Goal: Information Seeking & Learning: Learn about a topic

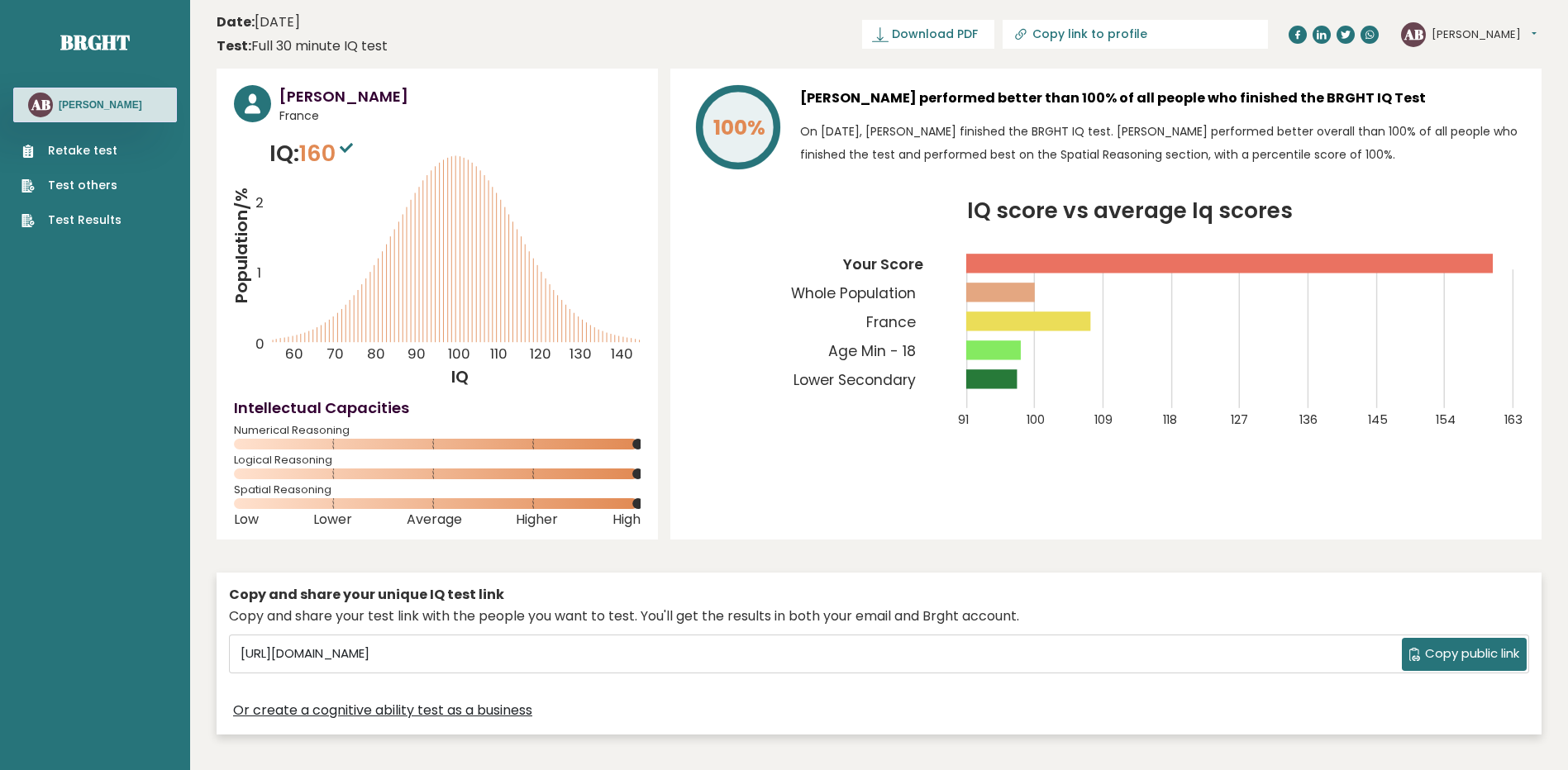
click at [764, 313] on icon "IQ score vs average Iq scores 91 100 109 118 127 136 145 154 163 Your Score Who…" at bounding box center [1106, 324] width 837 height 247
click at [1353, 148] on p "On [DATE], [PERSON_NAME] finished the BRGHT IQ test. [PERSON_NAME] performed be…" at bounding box center [1162, 142] width 724 height 46
click at [1461, 34] on button "[PERSON_NAME]" at bounding box center [1484, 34] width 105 height 16
click at [1458, 85] on link "Profile" at bounding box center [1474, 83] width 84 height 24
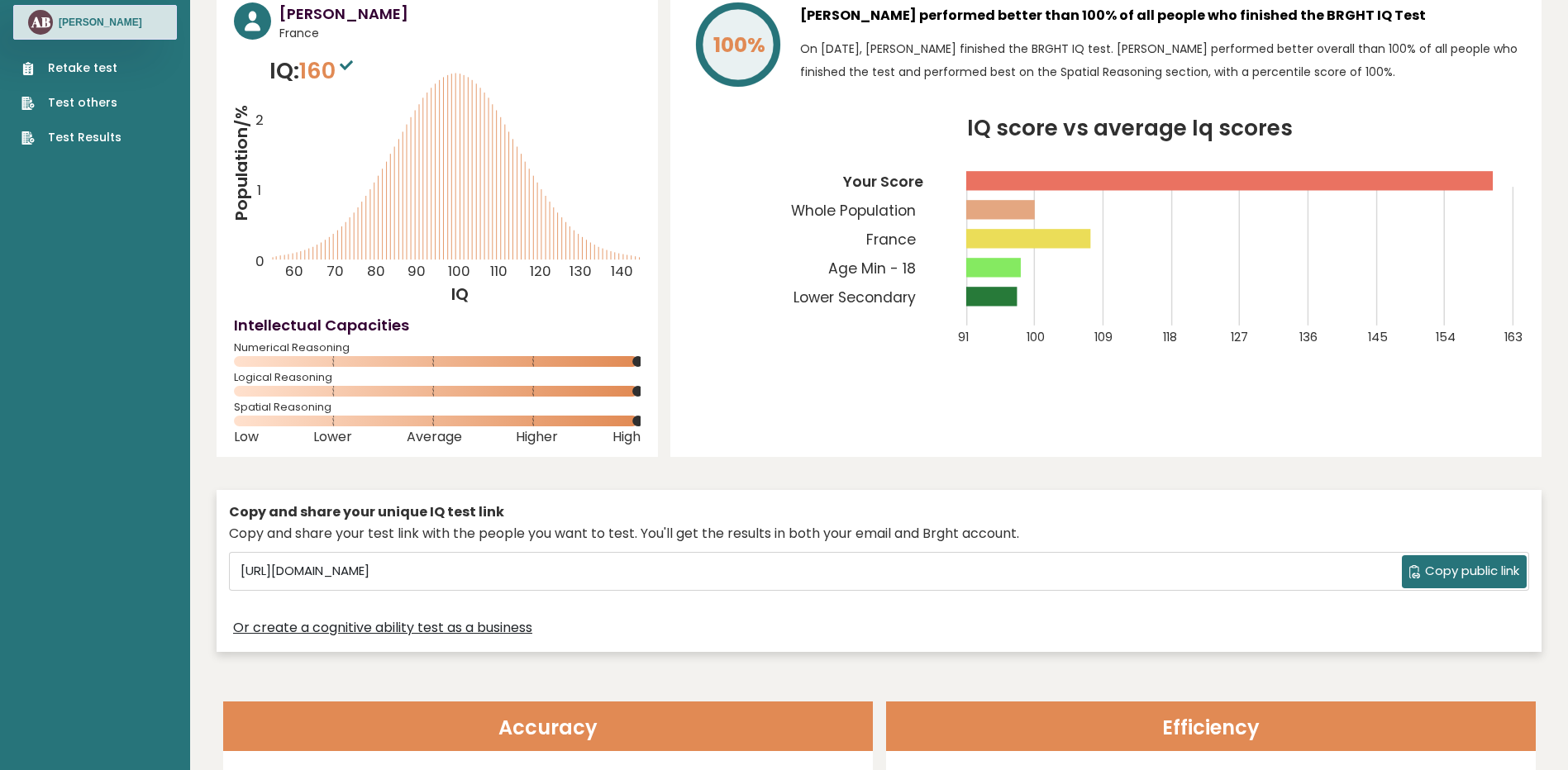
scroll to position [166, 0]
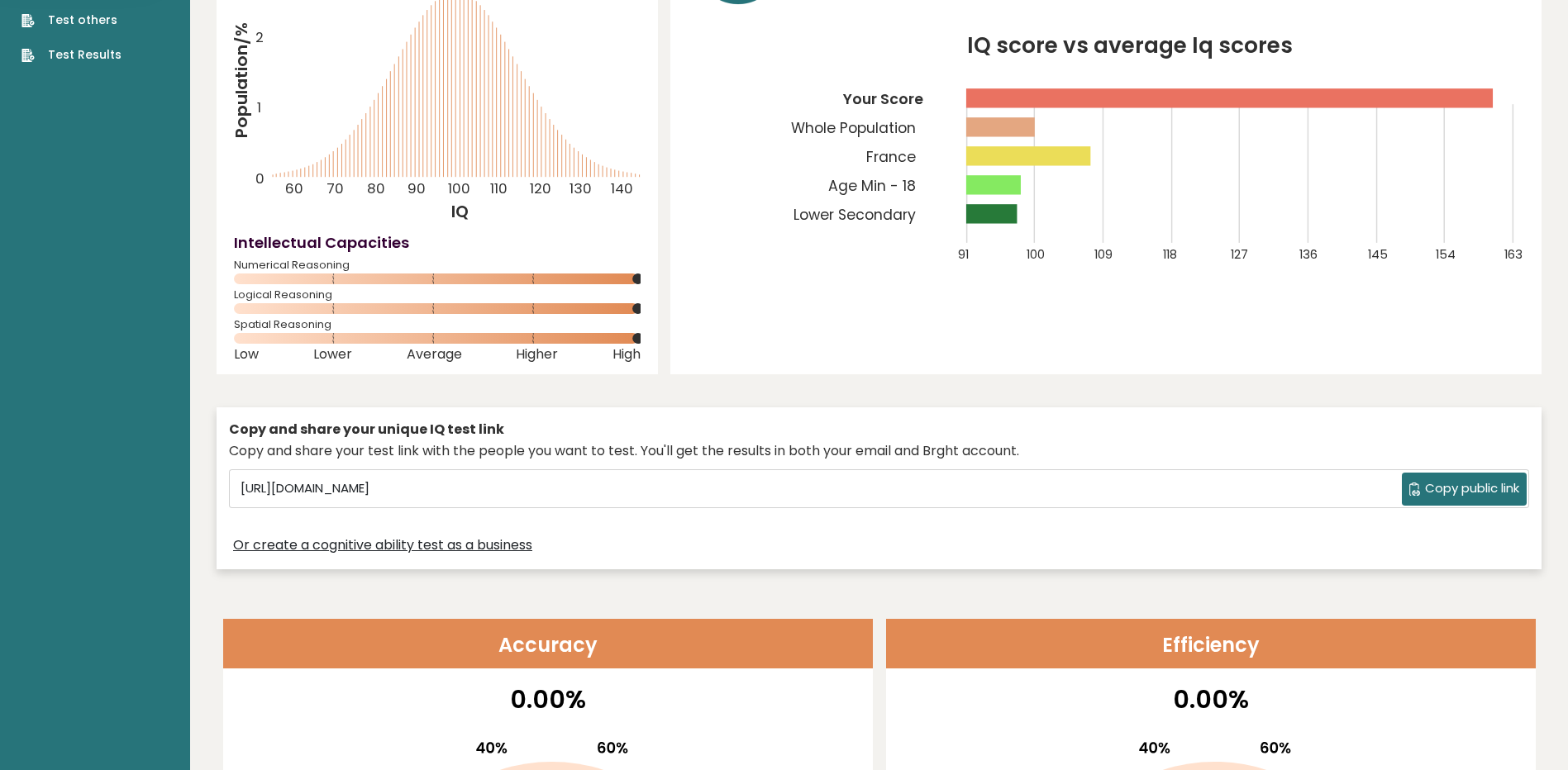
click at [1001, 156] on rect at bounding box center [1029, 156] width 125 height 19
click at [904, 156] on tspan "France" at bounding box center [891, 157] width 50 height 20
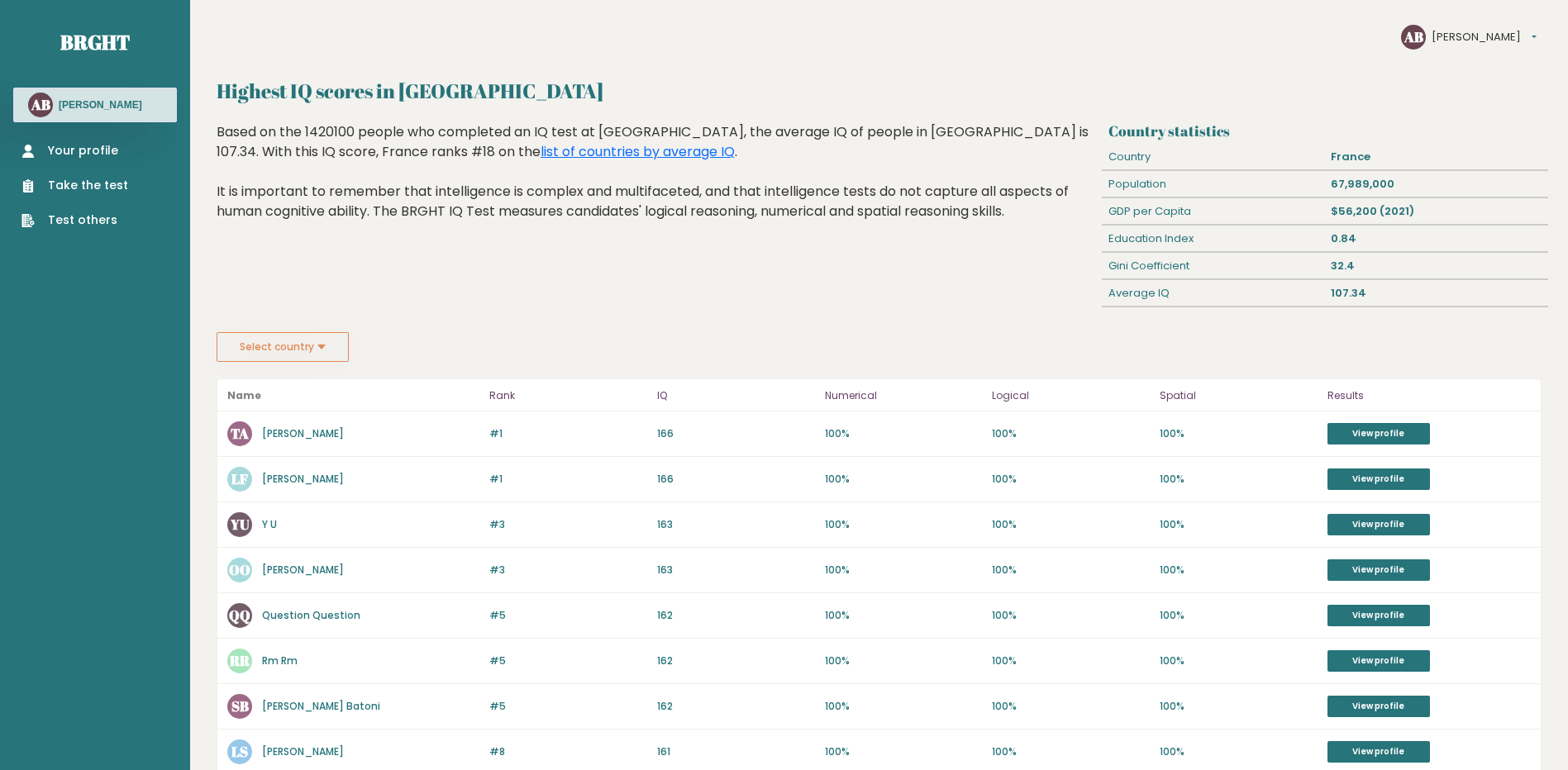
scroll to position [82, 0]
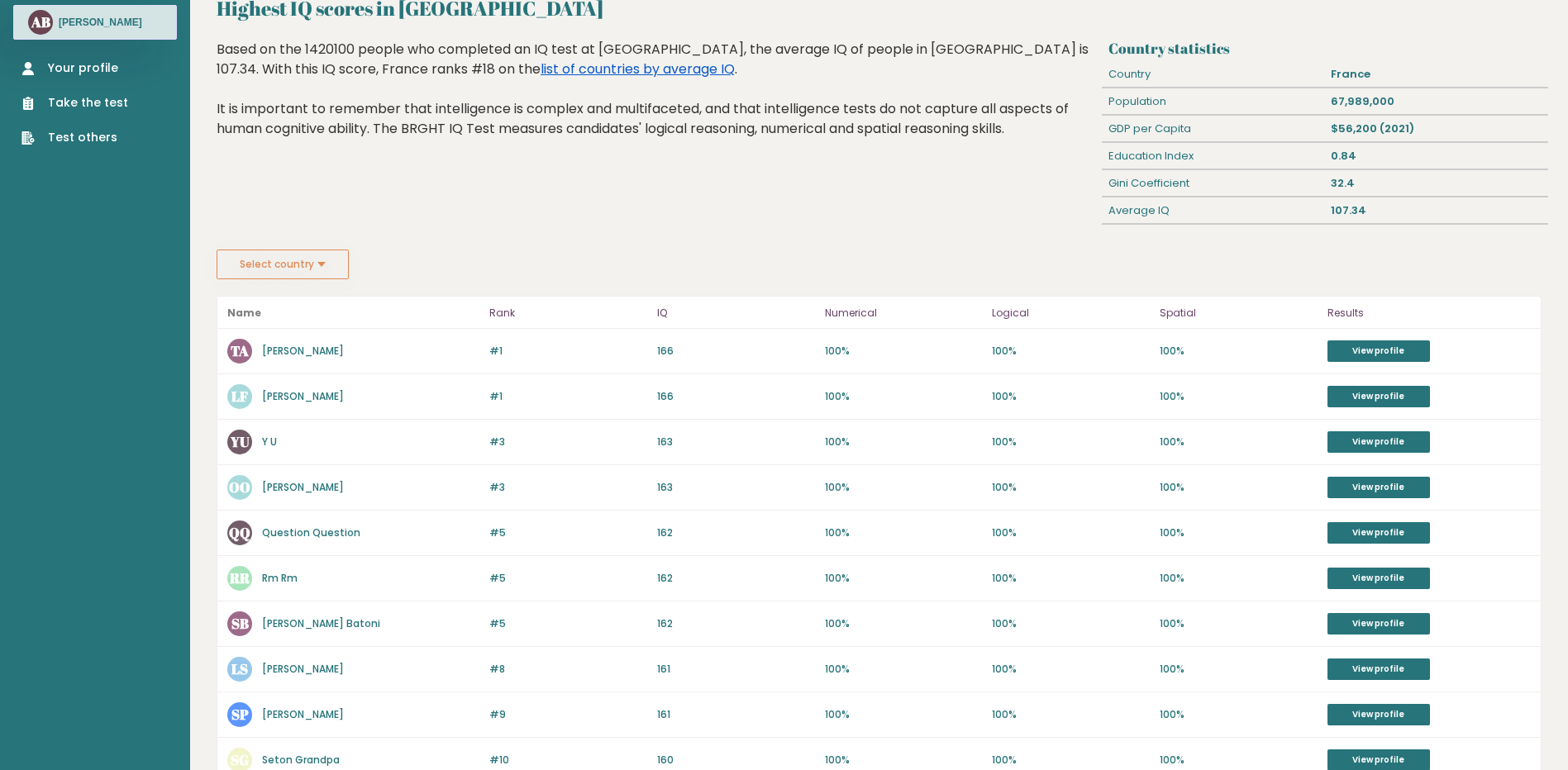
click at [540, 67] on link "list of countries by average IQ" at bounding box center [637, 69] width 195 height 19
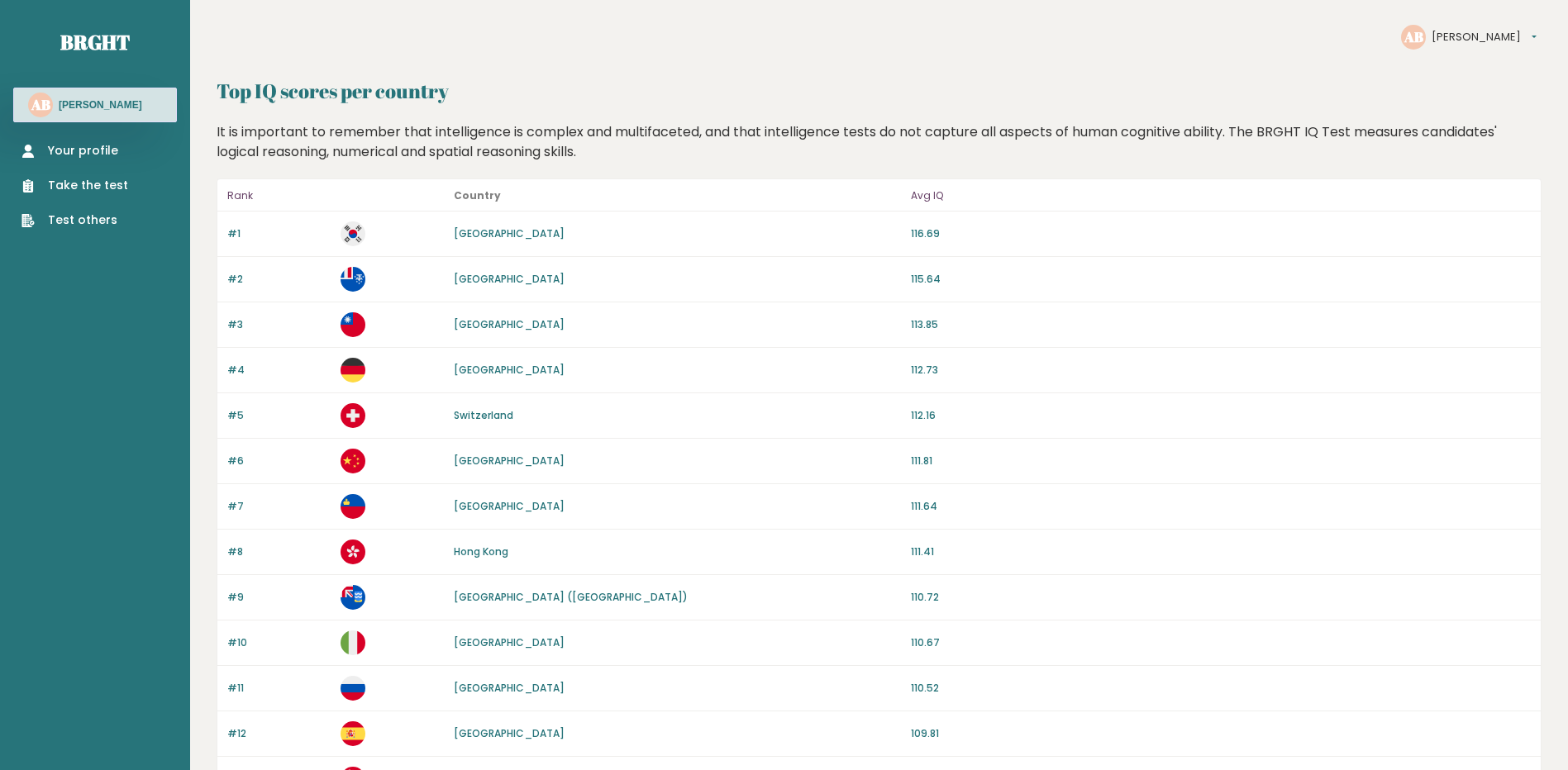
click at [473, 230] on link "South Korea" at bounding box center [509, 233] width 110 height 14
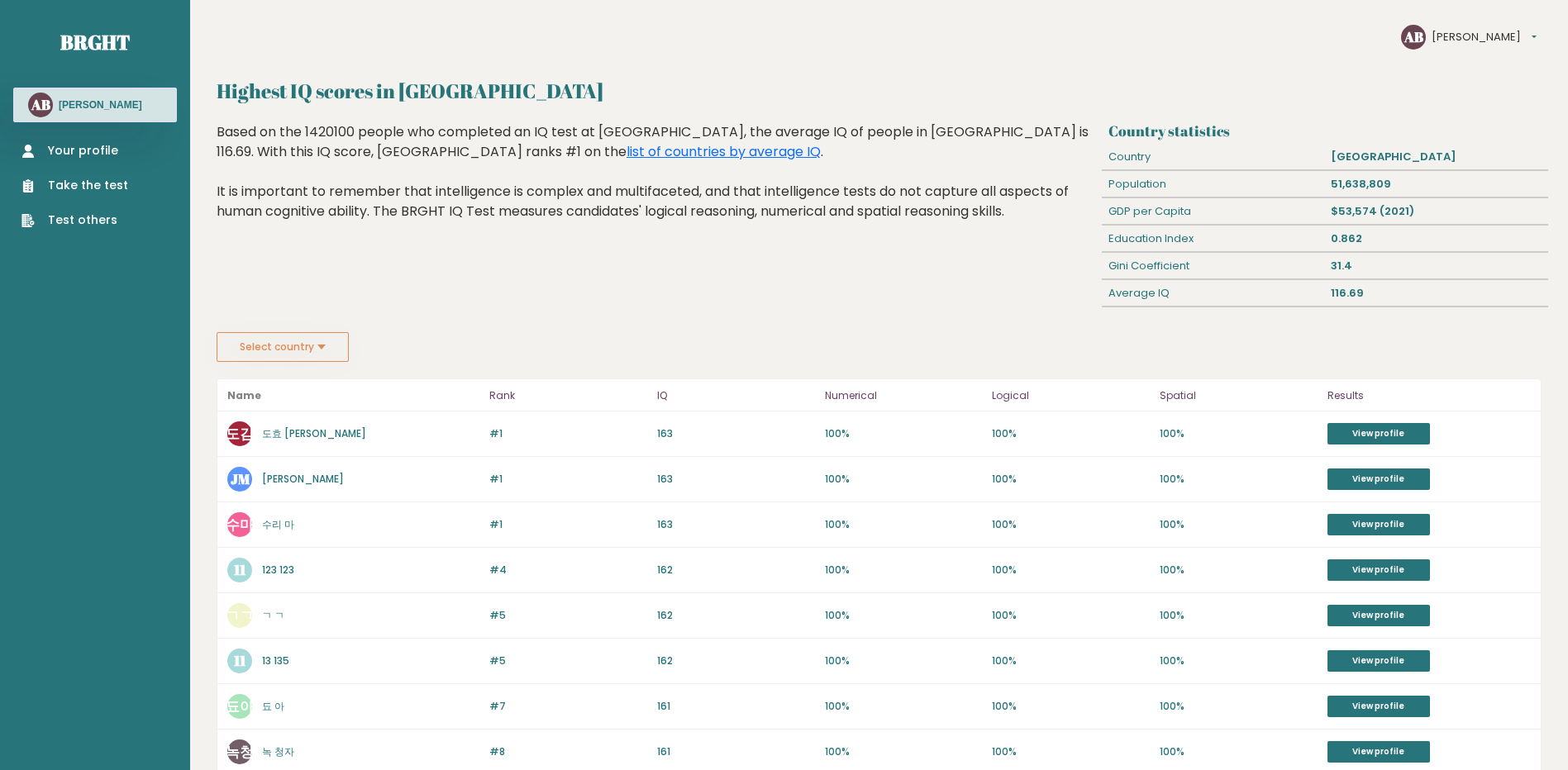
click at [72, 147] on link "Your profile" at bounding box center [75, 150] width 107 height 17
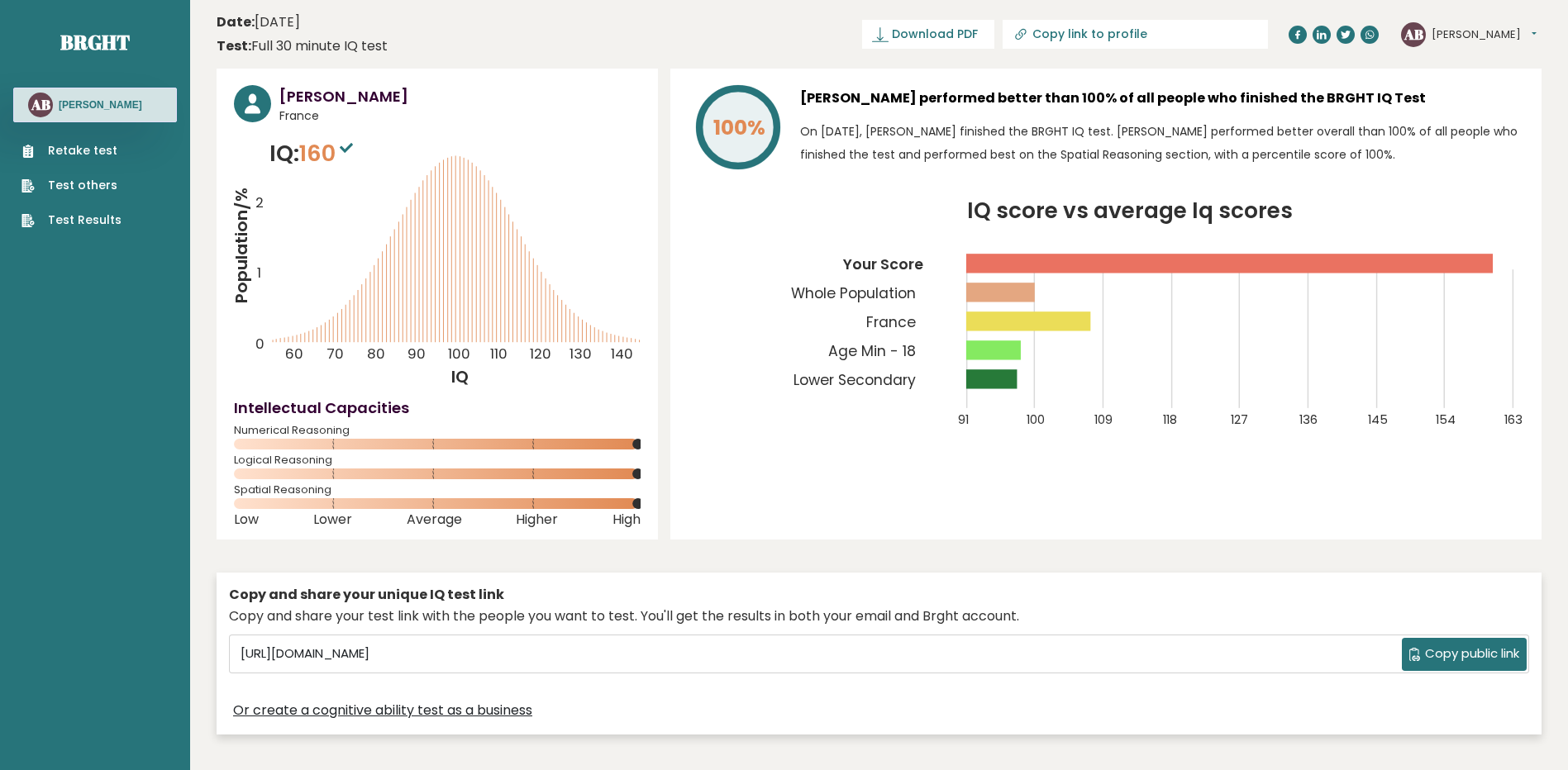
click at [853, 374] on tspan "Lower Secondary" at bounding box center [854, 380] width 122 height 20
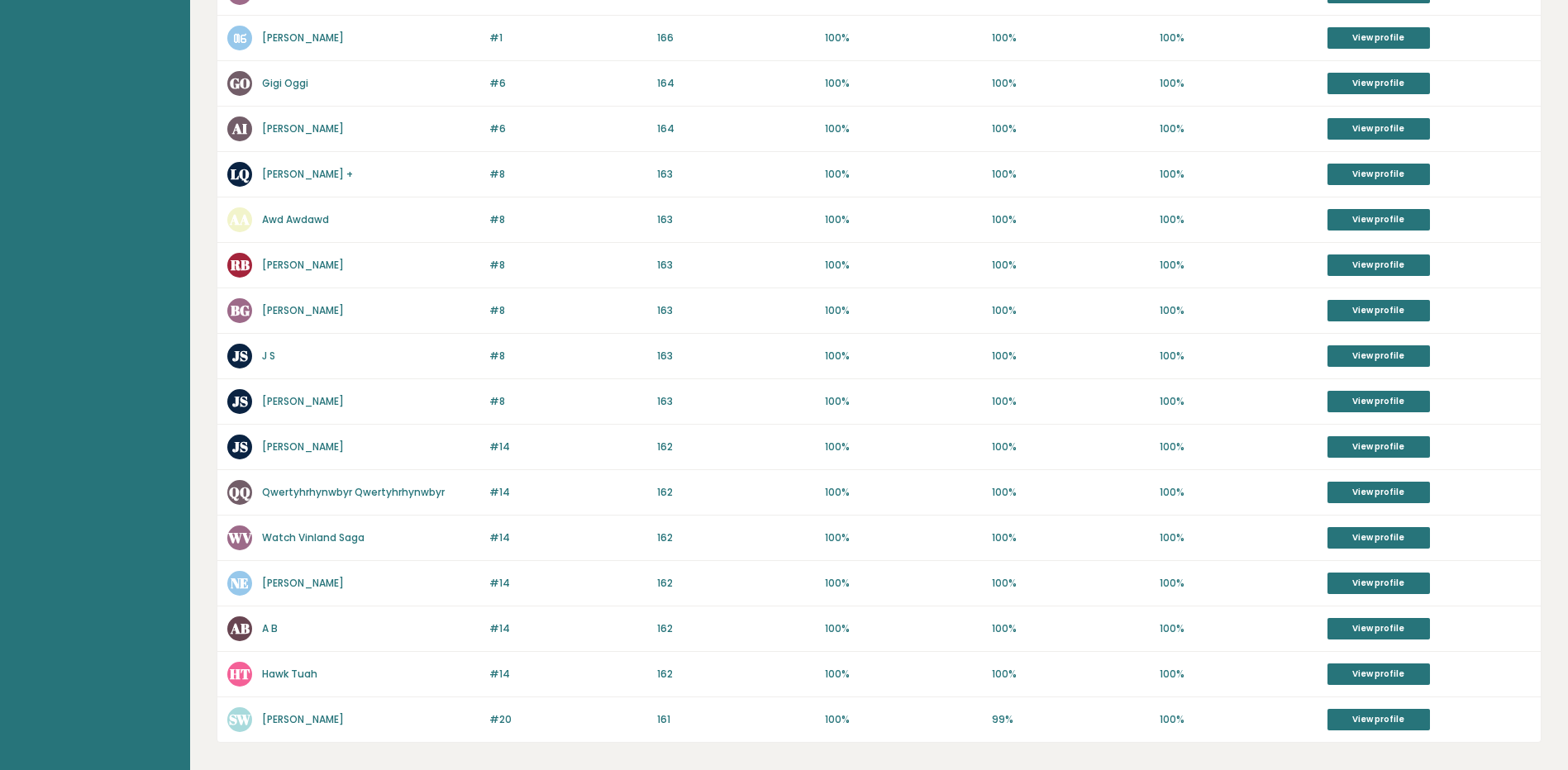
scroll to position [550, 0]
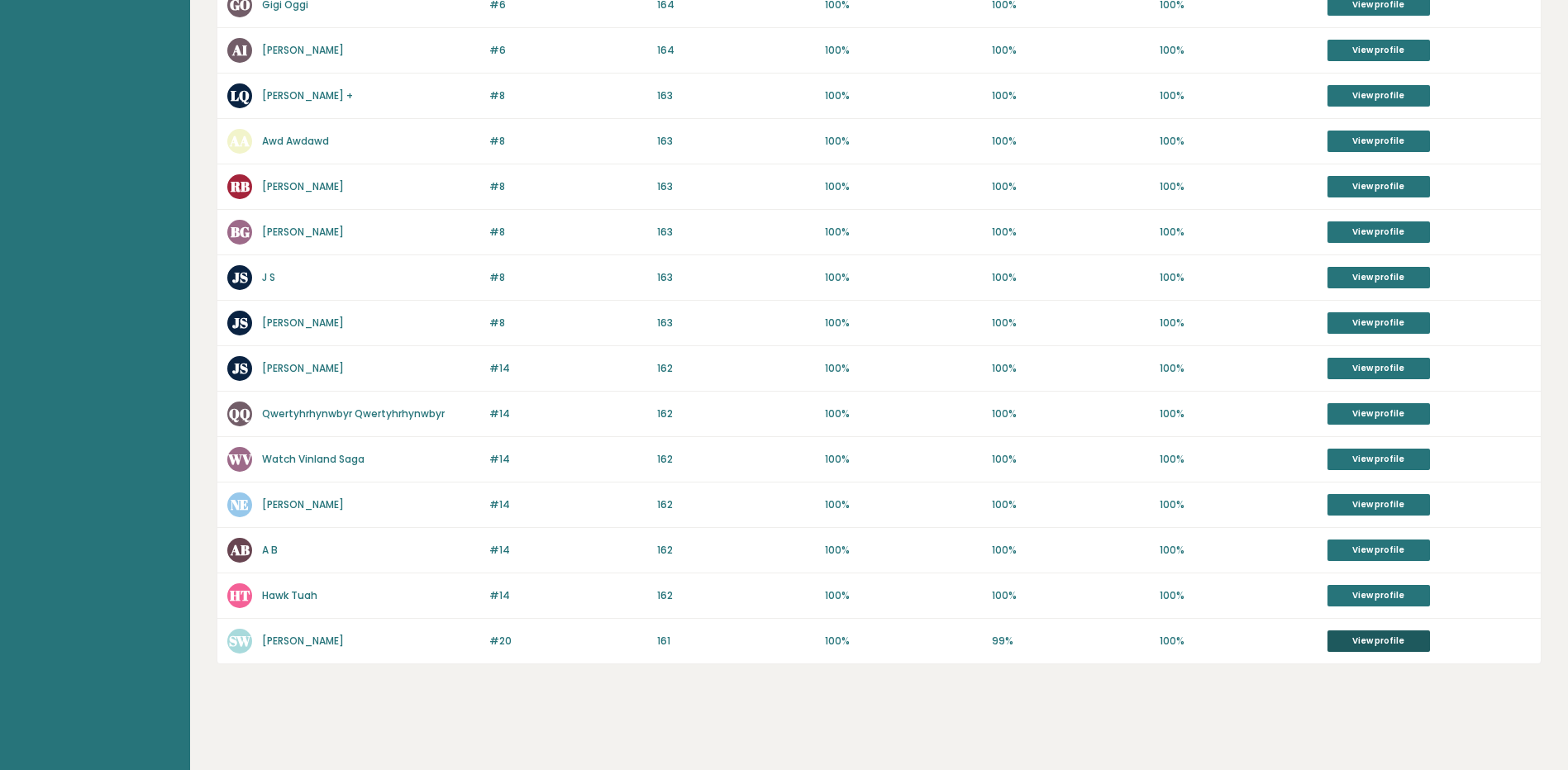
click at [1381, 641] on link "View profile" at bounding box center [1378, 642] width 102 height 22
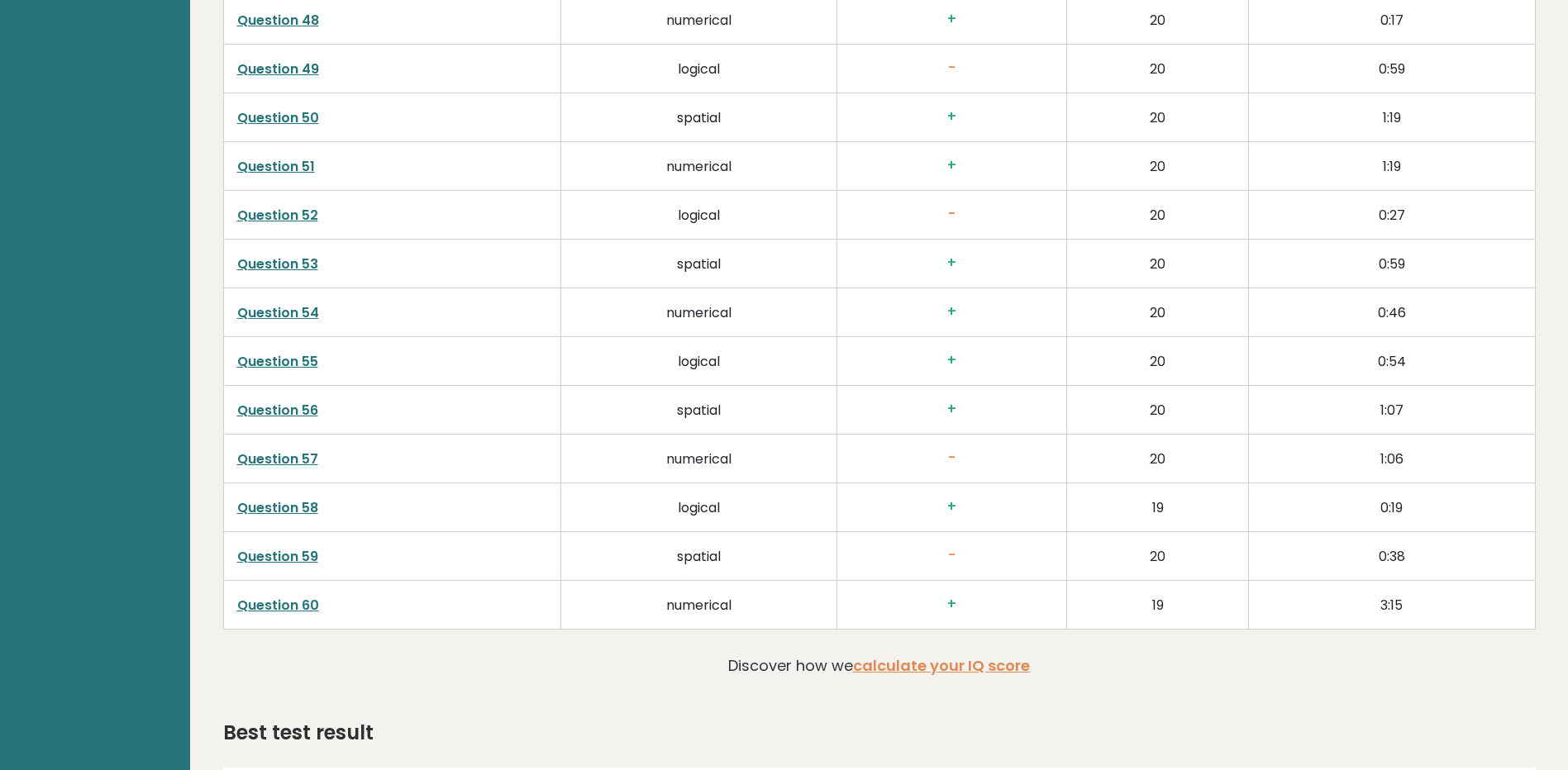
scroll to position [4918, 0]
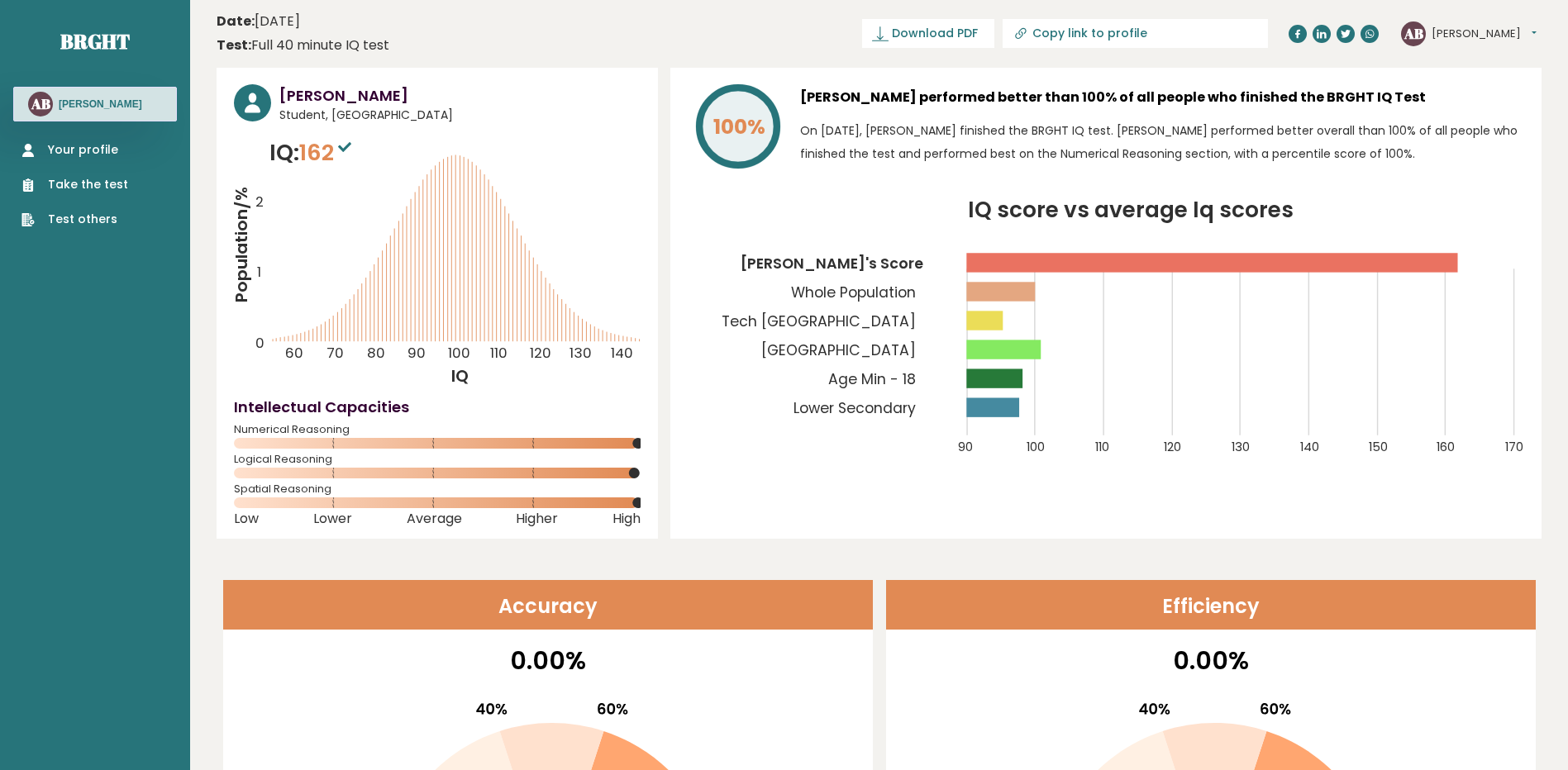
scroll to position [0, 0]
click at [59, 154] on link "Your profile" at bounding box center [75, 150] width 107 height 17
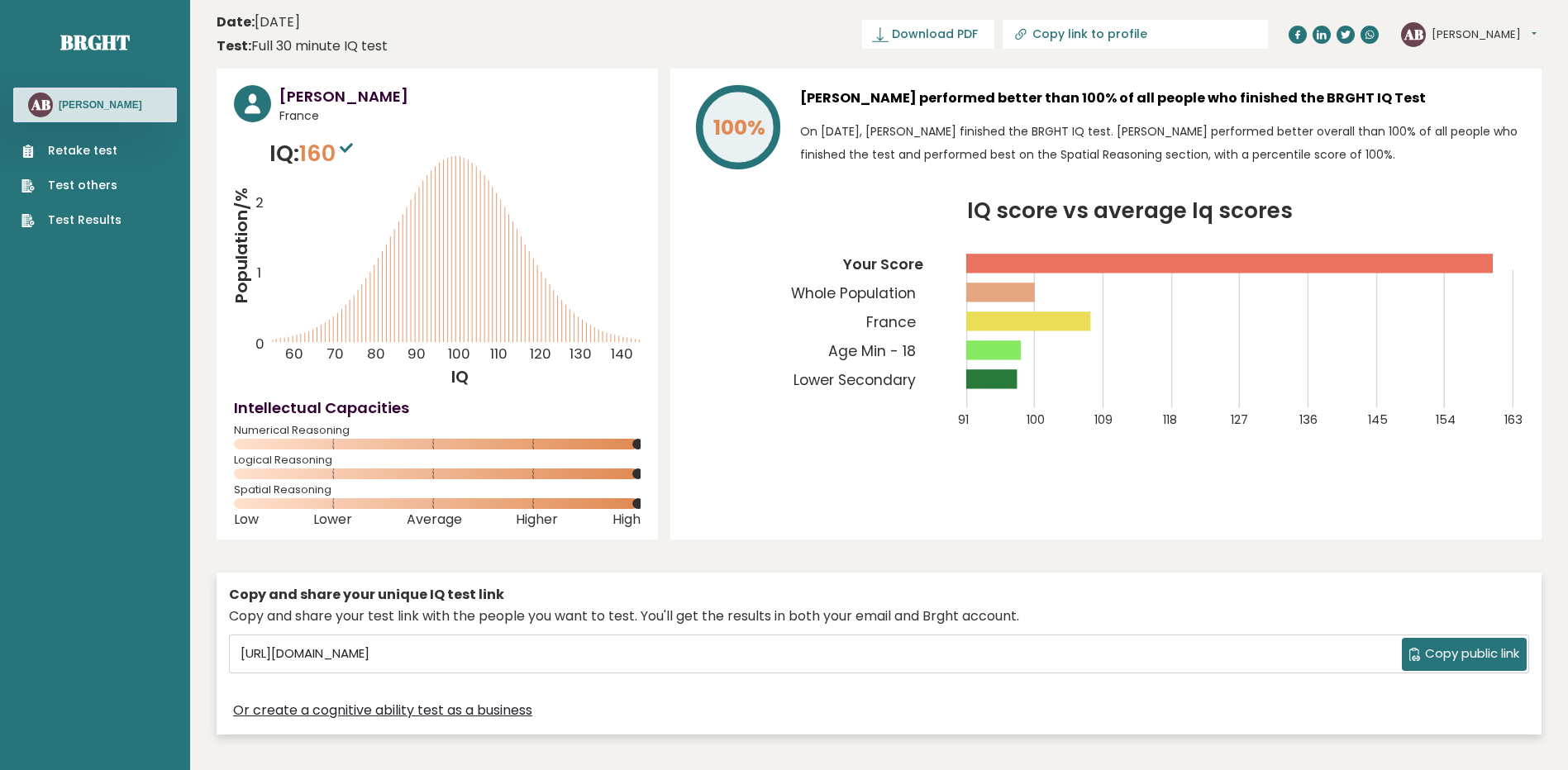
click at [898, 325] on tspan "France" at bounding box center [891, 322] width 50 height 20
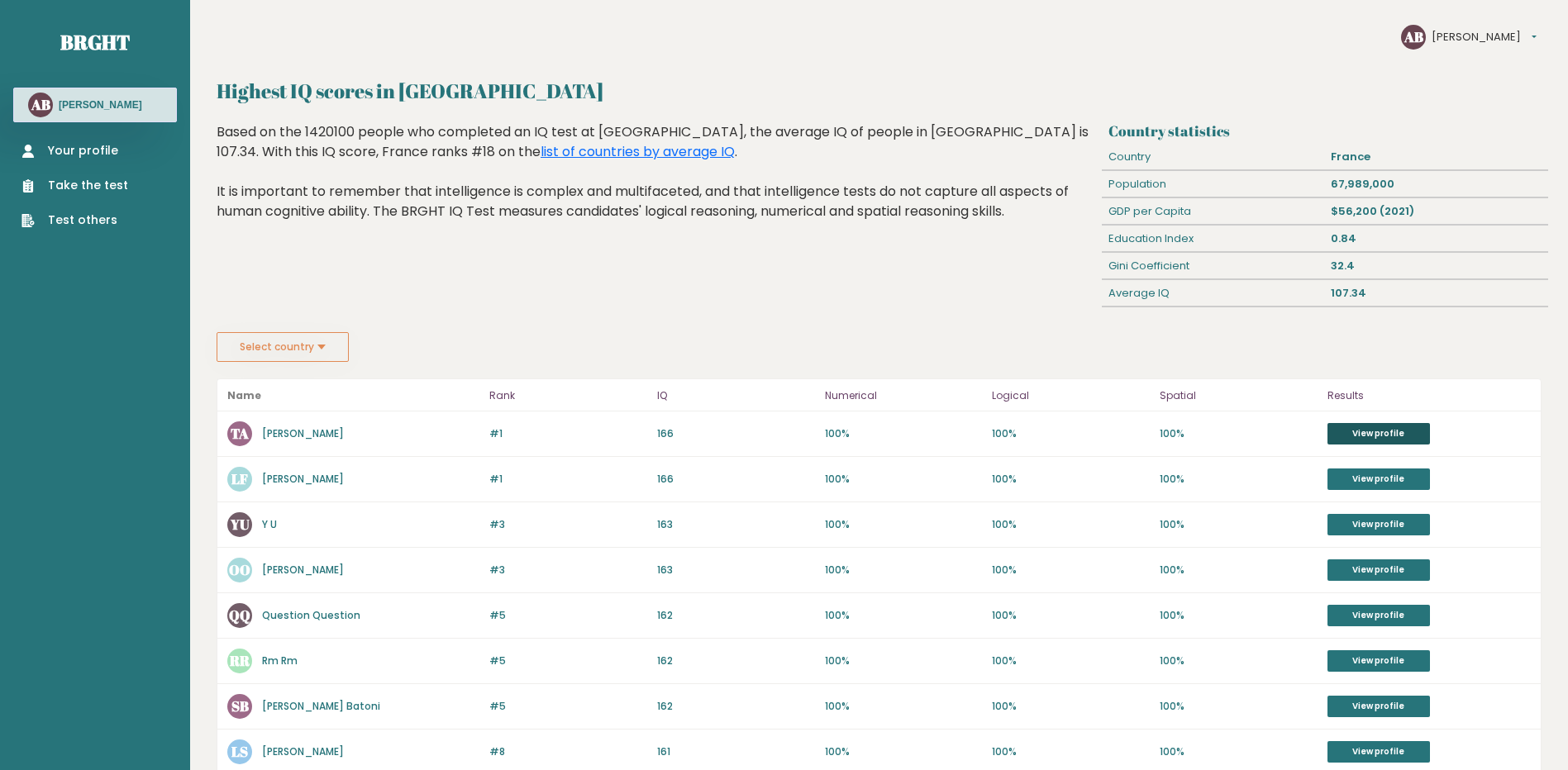
click at [1346, 432] on link "View profile" at bounding box center [1378, 433] width 102 height 22
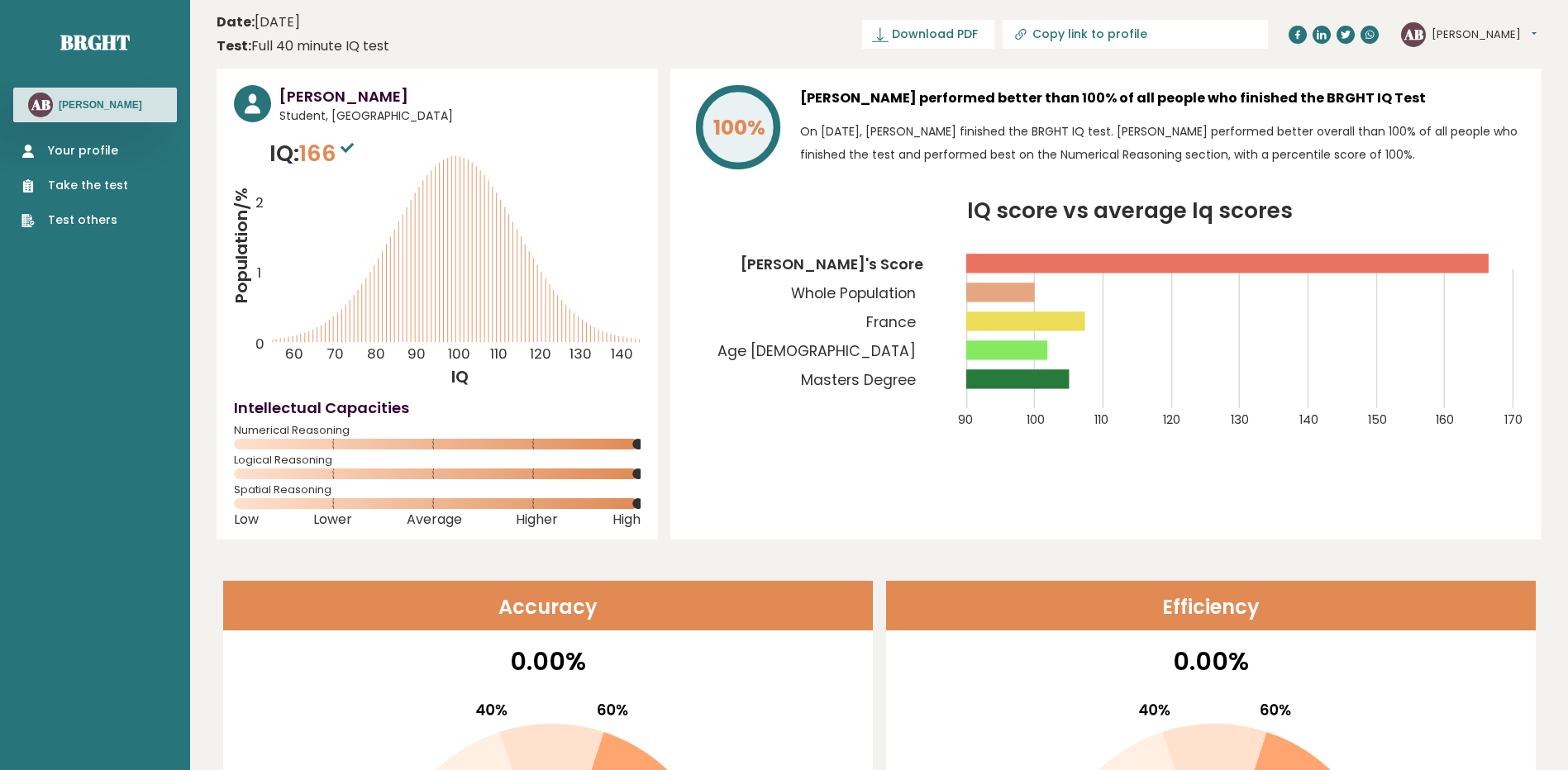
click at [1454, 24] on div "AB Antonio Dashboard Profile Settings Logout" at bounding box center [1468, 34] width 136 height 24
click at [1457, 24] on div "AB Antonio Dashboard Profile Settings Logout" at bounding box center [1468, 34] width 136 height 24
click at [1447, 40] on button "[PERSON_NAME]" at bounding box center [1484, 34] width 105 height 16
click at [1457, 82] on link "Profile" at bounding box center [1474, 83] width 84 height 24
